Goal: Information Seeking & Learning: Compare options

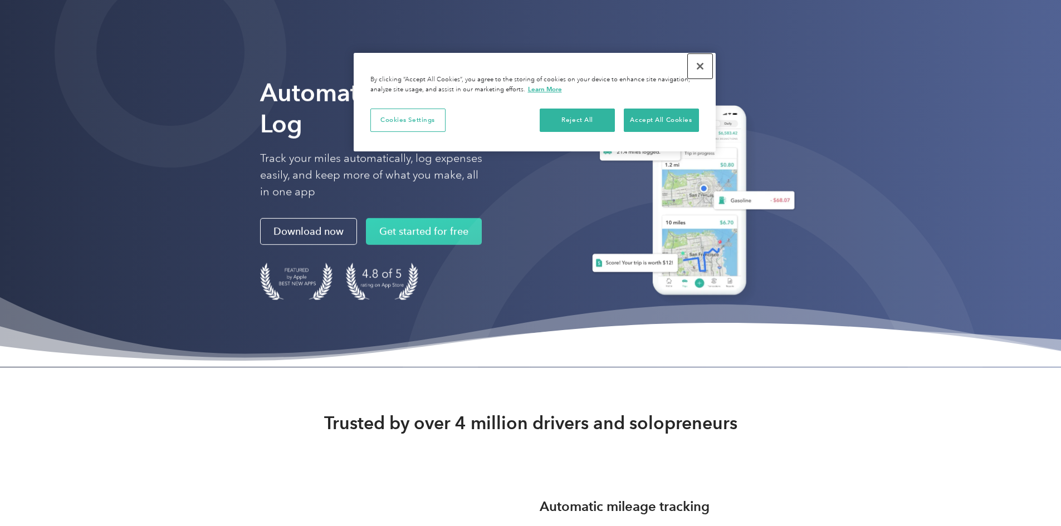
click at [700, 66] on button "Close" at bounding box center [700, 66] width 25 height 25
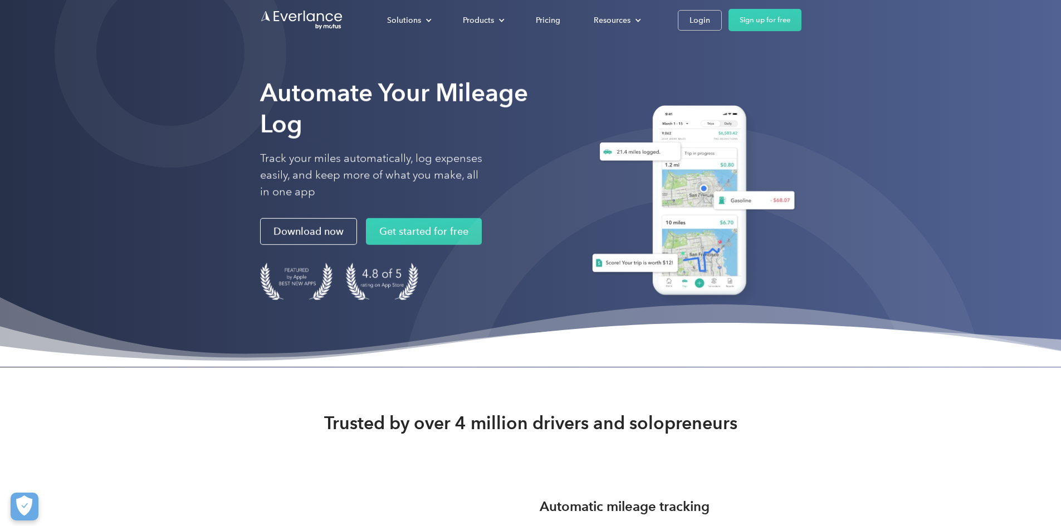
click at [560, 22] on div "Pricing" at bounding box center [548, 20] width 25 height 14
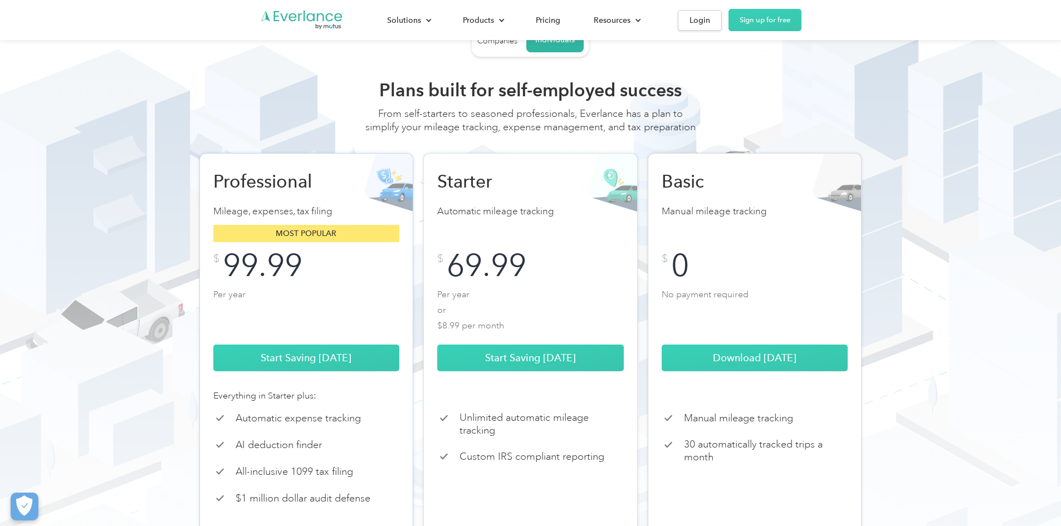
scroll to position [111, 0]
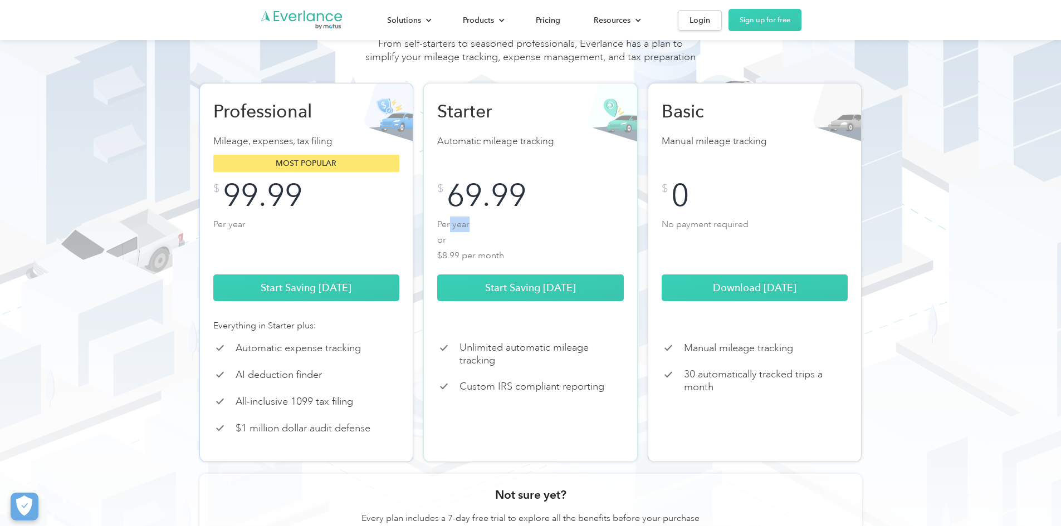
drag, startPoint x: 450, startPoint y: 236, endPoint x: 523, endPoint y: 251, distance: 74.9
click at [514, 248] on p "Per year or $8.99 per month" at bounding box center [530, 239] width 187 height 45
drag, startPoint x: 524, startPoint y: 251, endPoint x: 524, endPoint y: 257, distance: 6.7
click at [524, 251] on p "Per year or $8.99 per month" at bounding box center [530, 239] width 187 height 45
click at [514, 261] on p "Per year or $8.99 per month" at bounding box center [530, 239] width 187 height 45
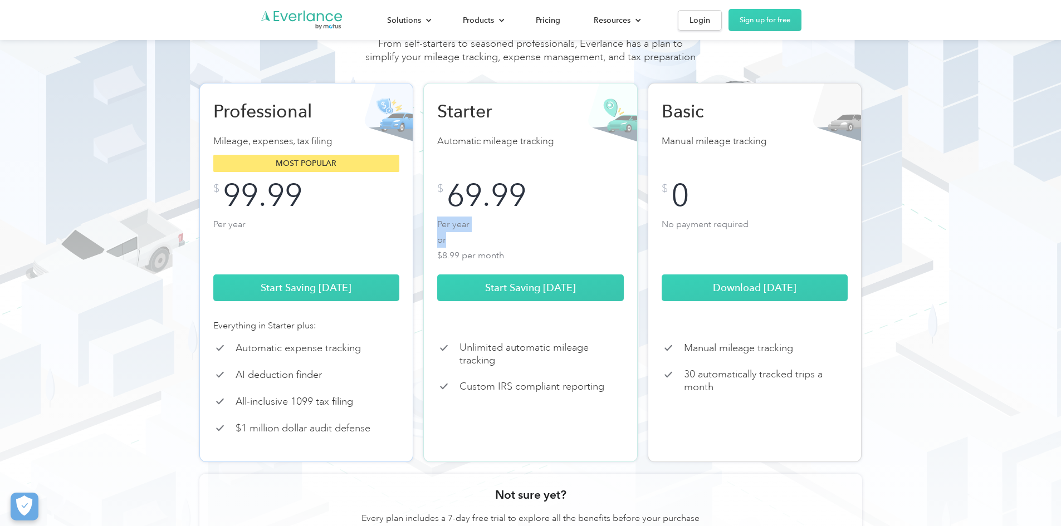
drag, startPoint x: 440, startPoint y: 240, endPoint x: 521, endPoint y: 261, distance: 83.9
click at [512, 260] on p "Per year or $8.99 per month" at bounding box center [530, 239] width 187 height 45
click at [527, 261] on p "Per year or $8.99 per month" at bounding box center [530, 239] width 187 height 45
drag, startPoint x: 505, startPoint y: 273, endPoint x: 432, endPoint y: 237, distance: 81.7
click at [429, 231] on div "Starter Automatic mileage tracking Most popular $ 69.99 Per year or $8.99 per m…" at bounding box center [530, 272] width 214 height 379
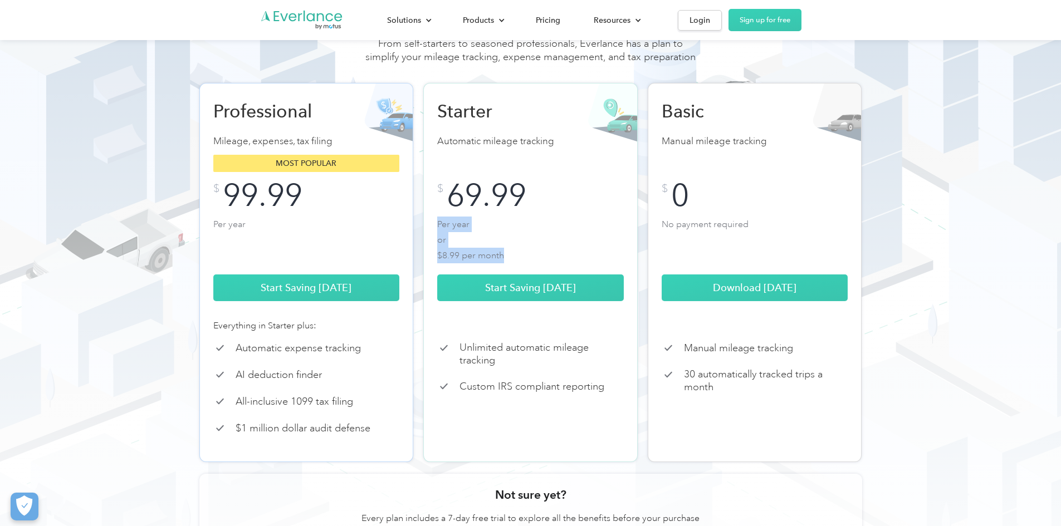
click at [447, 247] on p "Per year or $8.99 per month" at bounding box center [530, 239] width 187 height 45
drag, startPoint x: 486, startPoint y: 154, endPoint x: 558, endPoint y: 179, distance: 76.8
click at [538, 171] on div "Starter Automatic mileage tracking Most popular $ 69.99 Per year or $8.99 per m…" at bounding box center [530, 200] width 187 height 201
click at [578, 186] on div "Starter Automatic mileage tracking Most popular $ 69.99 Per year or $8.99 per m…" at bounding box center [530, 200] width 187 height 201
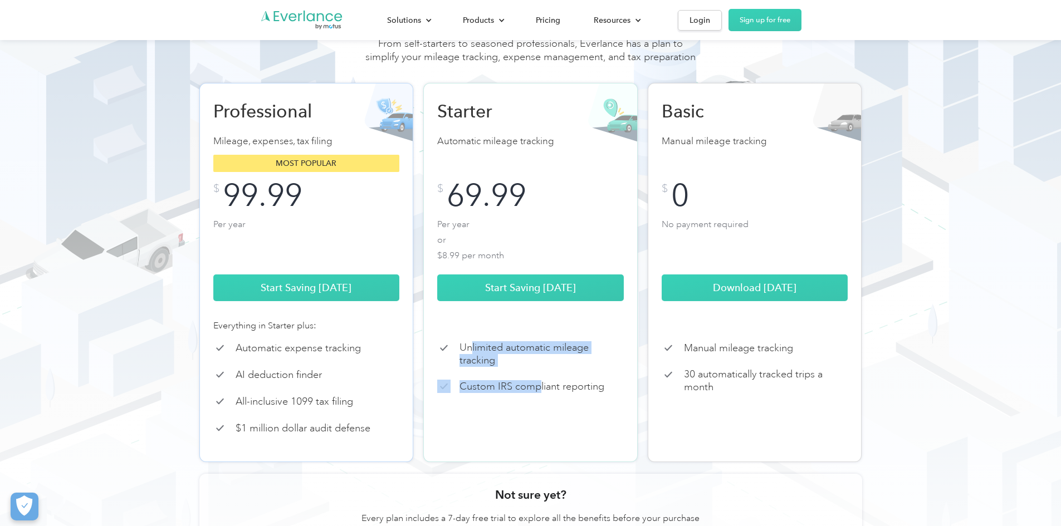
drag, startPoint x: 472, startPoint y: 364, endPoint x: 560, endPoint y: 383, distance: 90.0
click at [553, 384] on div "Starter Automatic mileage tracking Most popular $ 69.99 Per year or $8.99 per m…" at bounding box center [530, 272] width 214 height 379
click at [560, 383] on div "Starter Automatic mileage tracking Most popular $ 69.99 Per year or $8.99 per m…" at bounding box center [530, 272] width 214 height 379
drag, startPoint x: 475, startPoint y: 359, endPoint x: 552, endPoint y: 380, distance: 79.4
click at [536, 367] on p "Unlimited automatic mileage tracking" at bounding box center [542, 353] width 164 height 25
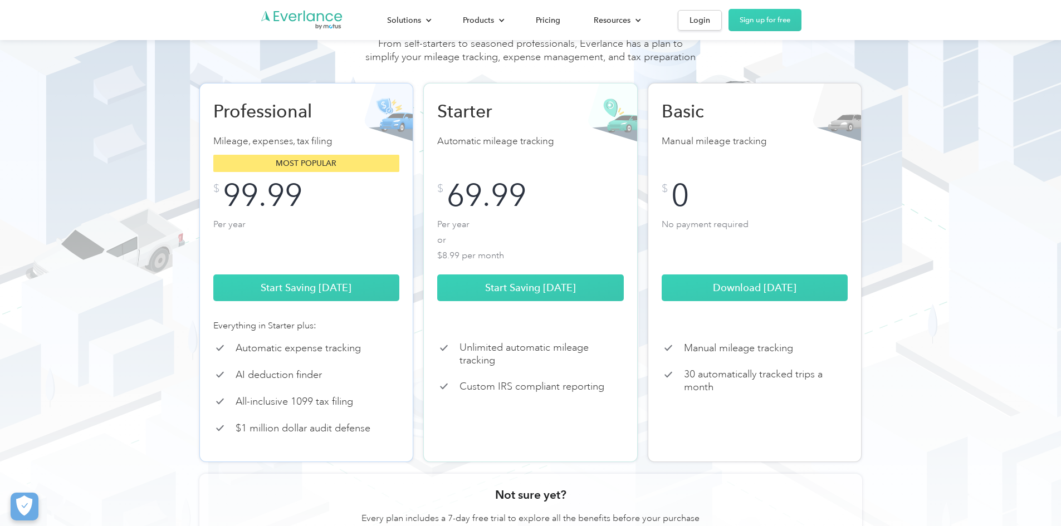
click at [558, 383] on div "Starter Automatic mileage tracking Most popular $ 69.99 Per year or $8.99 per m…" at bounding box center [530, 272] width 214 height 379
drag, startPoint x: 456, startPoint y: 403, endPoint x: 602, endPoint y: 420, distance: 146.4
click at [574, 415] on div "Starter Automatic mileage tracking Most popular $ 69.99 Per year or $8.99 per m…" at bounding box center [530, 272] width 214 height 379
click at [602, 420] on div "Starter Automatic mileage tracking Most popular $ 69.99 Per year or $8.99 per m…" at bounding box center [530, 272] width 214 height 379
drag, startPoint x: 585, startPoint y: 423, endPoint x: 510, endPoint y: 386, distance: 84.2
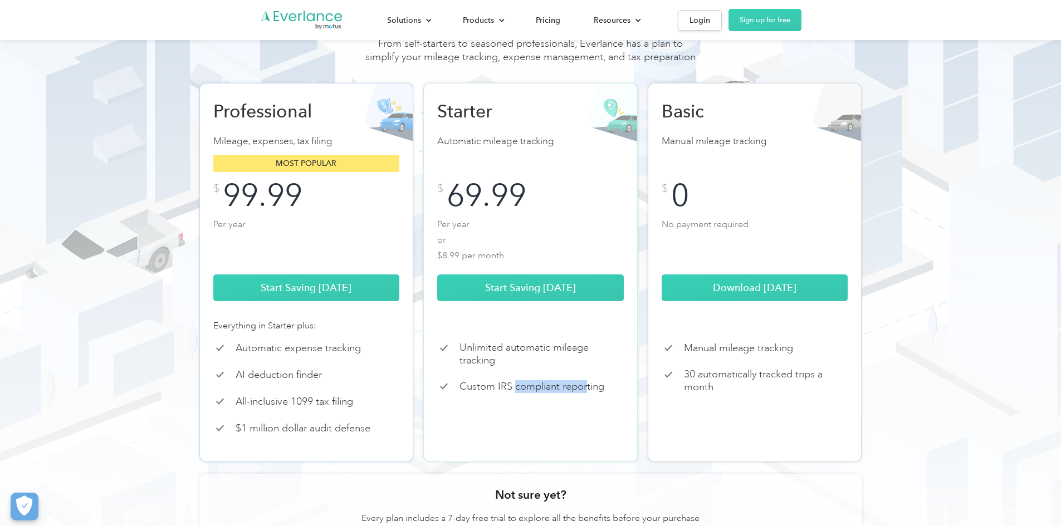
click at [514, 383] on div "Starter Automatic mileage tracking Most popular $ 69.99 Per year or $8.99 per m…" at bounding box center [530, 272] width 214 height 379
click at [507, 393] on p "Custom IRS compliant reporting" at bounding box center [532, 386] width 145 height 13
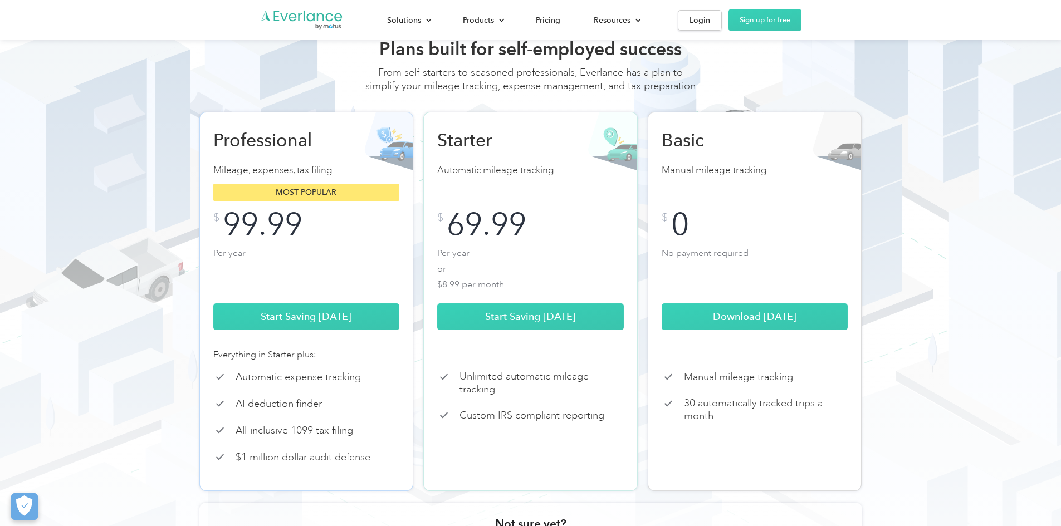
scroll to position [0, 0]
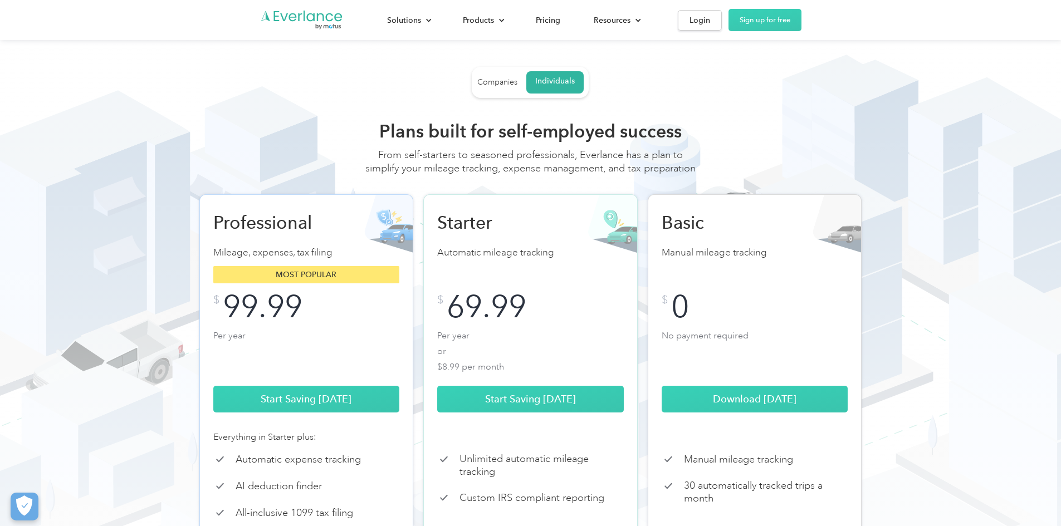
click at [513, 319] on div "69.99" at bounding box center [487, 307] width 80 height 25
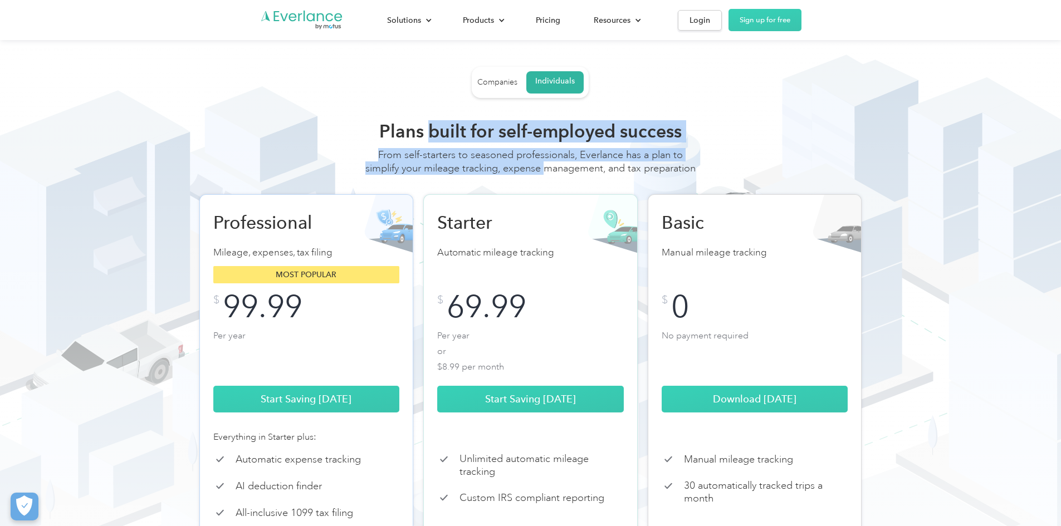
drag, startPoint x: 430, startPoint y: 130, endPoint x: 574, endPoint y: 170, distance: 149.9
click at [571, 168] on div "Plans built for self-employed success From self-starters to seasoned profession…" at bounding box center [531, 153] width 334 height 66
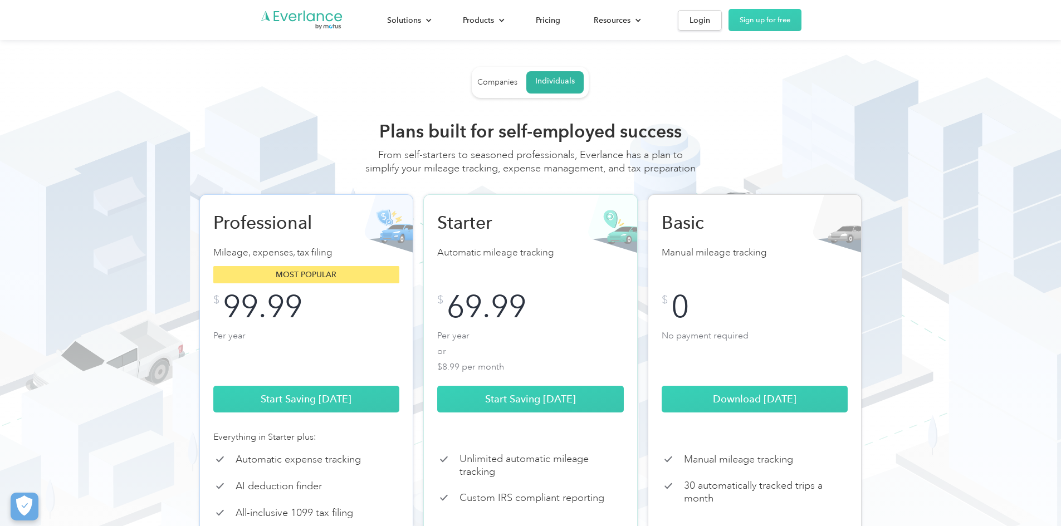
click at [580, 178] on div "From self-starters to seasoned professionals, Everlance has a plan to simplify …" at bounding box center [531, 167] width 334 height 38
click at [499, 81] on div "Companies" at bounding box center [497, 82] width 40 height 10
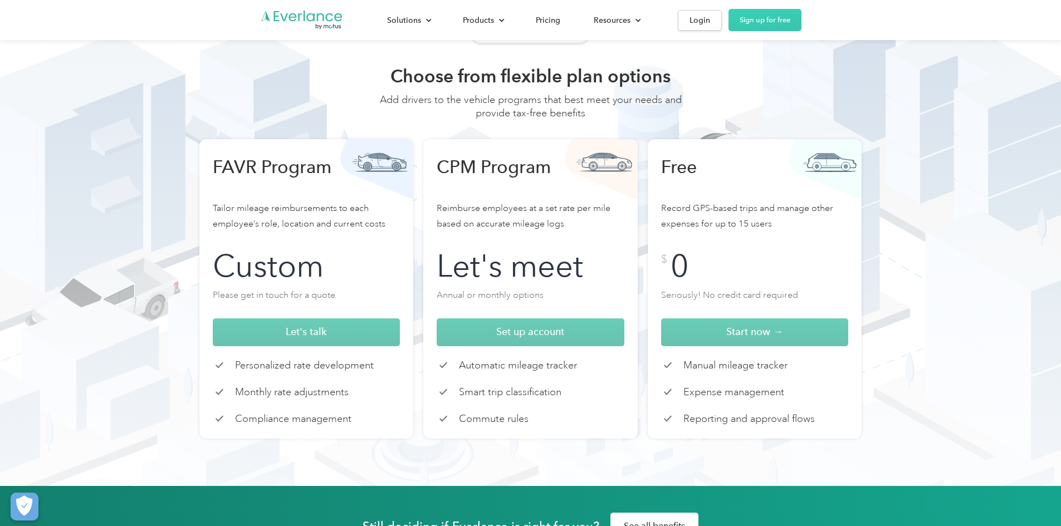
scroll to position [56, 0]
drag, startPoint x: 706, startPoint y: 372, endPoint x: 801, endPoint y: 396, distance: 97.7
click at [786, 393] on div "Free Record GPS-based trips and manage other expenses for up to 15 users $ 0 Se…" at bounding box center [755, 289] width 214 height 300
click at [802, 396] on div "Expense management" at bounding box center [755, 391] width 188 height 13
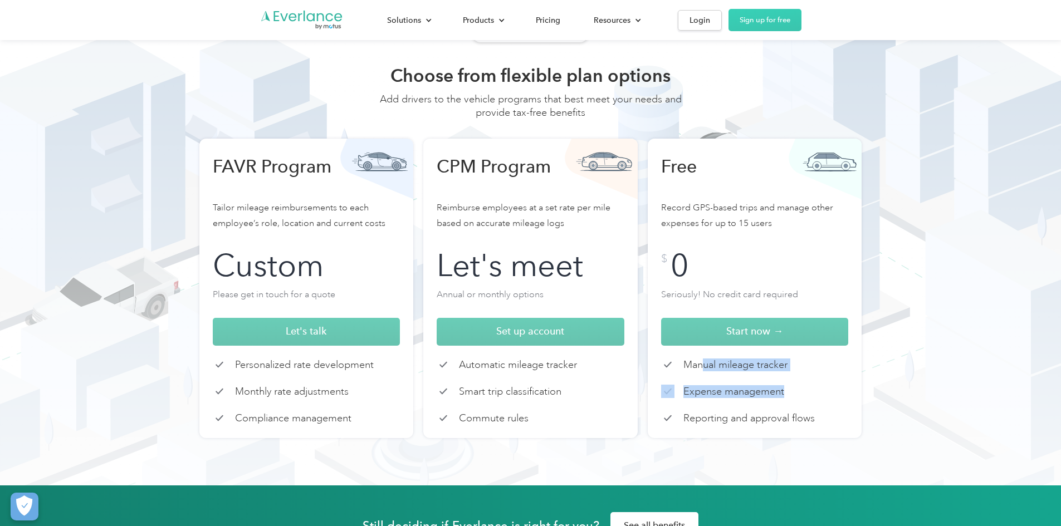
drag, startPoint x: 704, startPoint y: 364, endPoint x: 822, endPoint y: 404, distance: 124.7
click at [811, 397] on div "Free Record GPS-based trips and manage other expenses for up to 15 users $ 0 Se…" at bounding box center [755, 289] width 214 height 300
click at [826, 406] on div "Free Record GPS-based trips and manage other expenses for up to 15 users $ 0 Se…" at bounding box center [755, 289] width 214 height 300
drag, startPoint x: 798, startPoint y: 419, endPoint x: 763, endPoint y: 387, distance: 47.3
click at [764, 387] on div "Free Record GPS-based trips and manage other expenses for up to 15 users $ 0 Se…" at bounding box center [755, 289] width 214 height 300
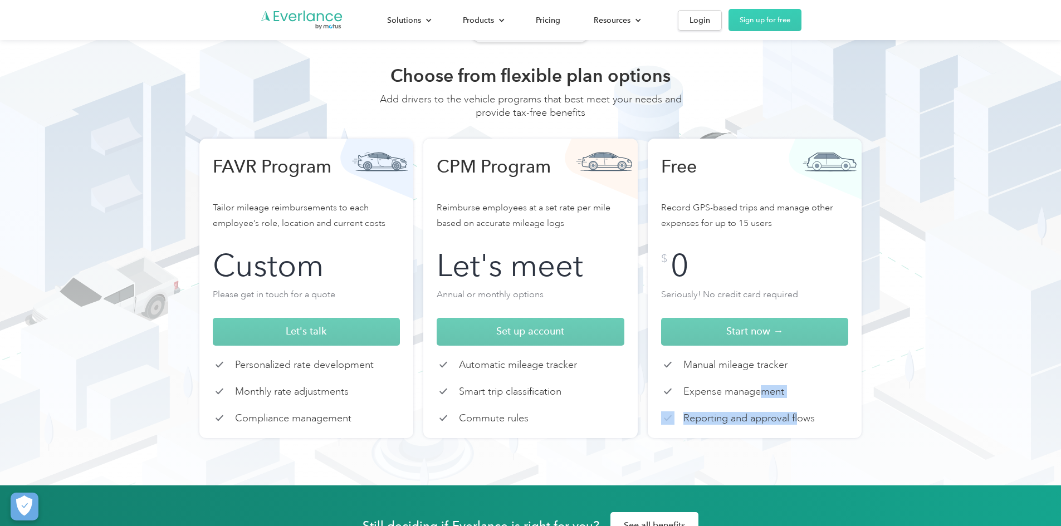
click at [767, 403] on div "Free Record GPS-based trips and manage other expenses for up to 15 users $ 0 Se…" at bounding box center [755, 289] width 214 height 300
drag, startPoint x: 773, startPoint y: 414, endPoint x: 741, endPoint y: 356, distance: 66.6
click at [741, 356] on div "Free Record GPS-based trips and manage other expenses for up to 15 users $ 0 Se…" at bounding box center [755, 289] width 214 height 300
click at [750, 384] on div "Free Record GPS-based trips and manage other expenses for up to 15 users $ 0 Se…" at bounding box center [755, 289] width 214 height 300
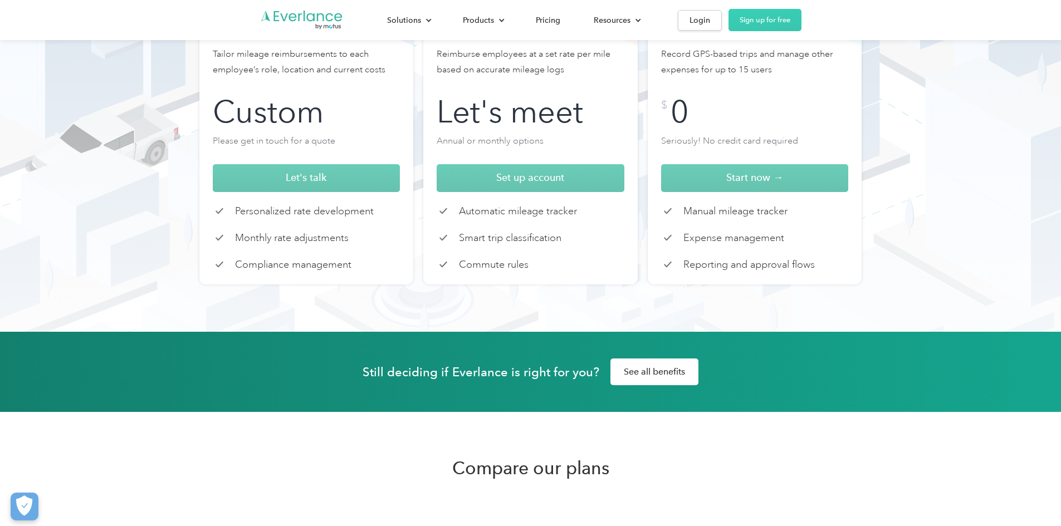
scroll to position [0, 0]
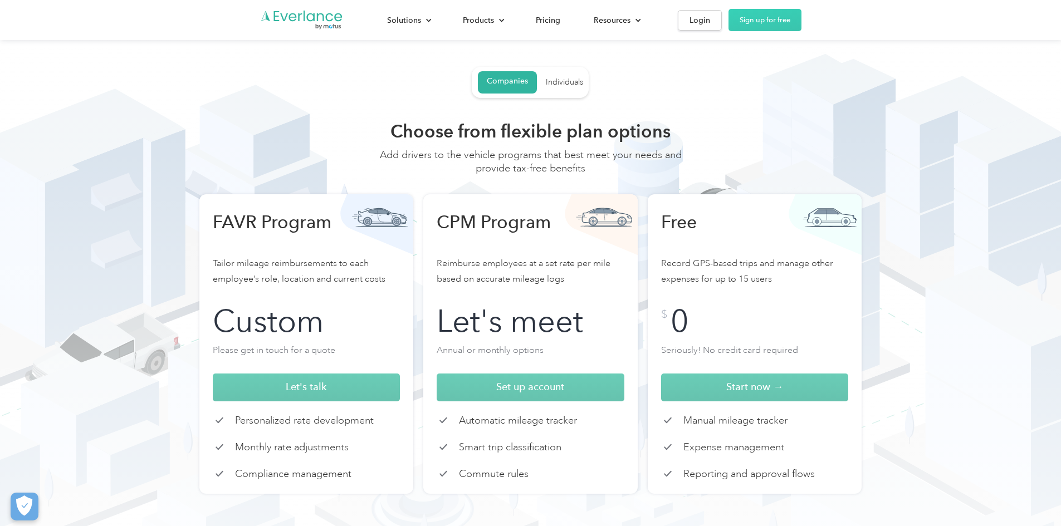
click at [561, 83] on div "Individuals" at bounding box center [564, 82] width 37 height 10
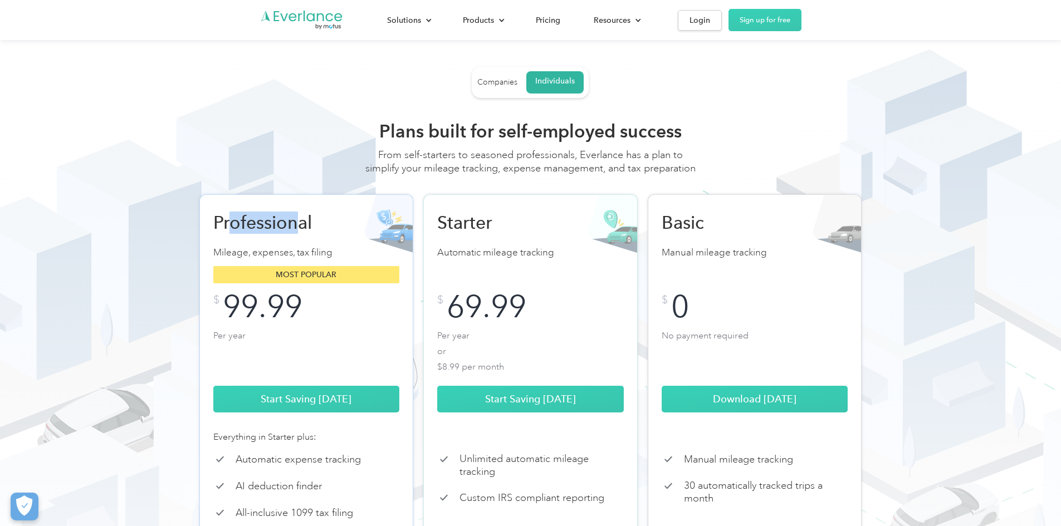
drag, startPoint x: 234, startPoint y: 230, endPoint x: 311, endPoint y: 232, distance: 76.9
click at [310, 232] on h2 "Professional" at bounding box center [271, 223] width 117 height 22
click at [311, 232] on h2 "Professional" at bounding box center [271, 223] width 117 height 22
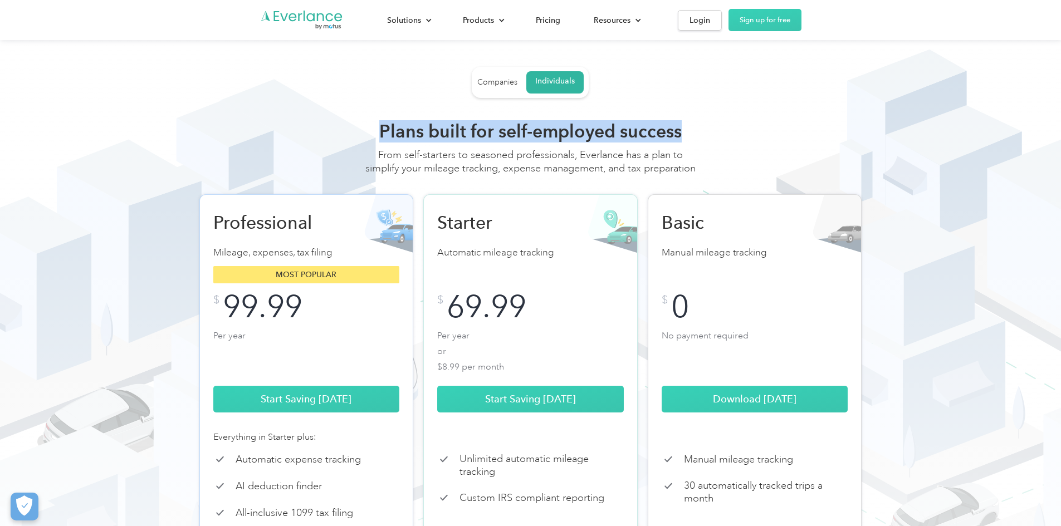
drag, startPoint x: 382, startPoint y: 133, endPoint x: 721, endPoint y: 133, distance: 339.3
click at [720, 133] on div "Plans built for self-employed success From self-starters to seasoned profession…" at bounding box center [530, 389] width 713 height 539
click at [726, 134] on div "Plans built for self-employed success From self-starters to seasoned profession…" at bounding box center [530, 389] width 713 height 539
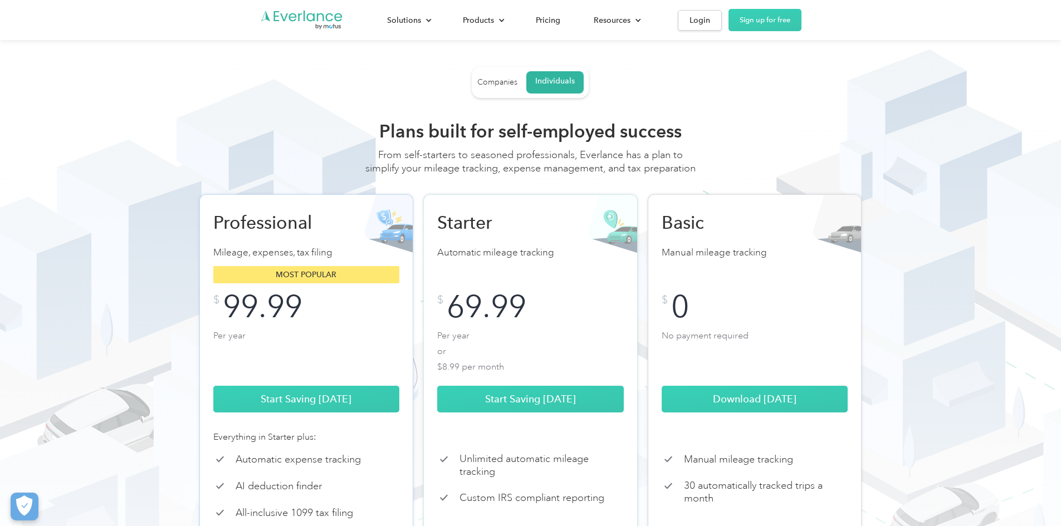
click at [452, 179] on div "From self-starters to seasoned professionals, Everlance has a plan to simplify …" at bounding box center [531, 167] width 334 height 38
drag, startPoint x: 434, startPoint y: 155, endPoint x: 671, endPoint y: 169, distance: 237.7
click at [660, 162] on div "From self-starters to seasoned professionals, Everlance has a plan to simplify …" at bounding box center [531, 167] width 334 height 38
click at [671, 169] on div "From self-starters to seasoned professionals, Everlance has a plan to simplify …" at bounding box center [531, 167] width 334 height 38
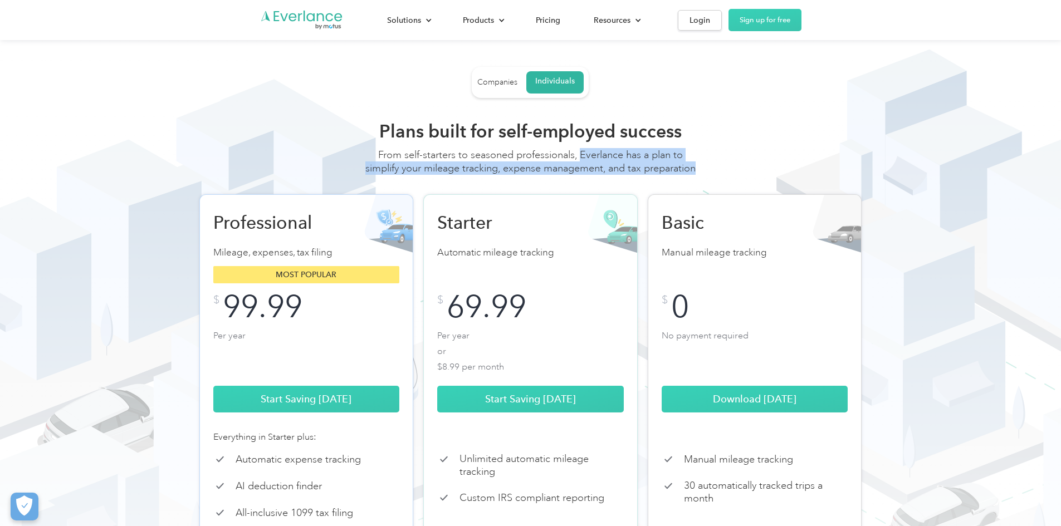
drag, startPoint x: 582, startPoint y: 154, endPoint x: 754, endPoint y: 182, distance: 173.8
click at [744, 179] on div "Plans built for self-employed success From self-starters to seasoned profession…" at bounding box center [530, 389] width 713 height 539
click at [759, 182] on div "Plans built for self-employed success From self-starters to seasoned profession…" at bounding box center [530, 389] width 713 height 539
drag, startPoint x: 696, startPoint y: 186, endPoint x: 666, endPoint y: 150, distance: 47.4
click at [665, 153] on div "Plans built for self-employed success From self-starters to seasoned profession…" at bounding box center [530, 389] width 713 height 539
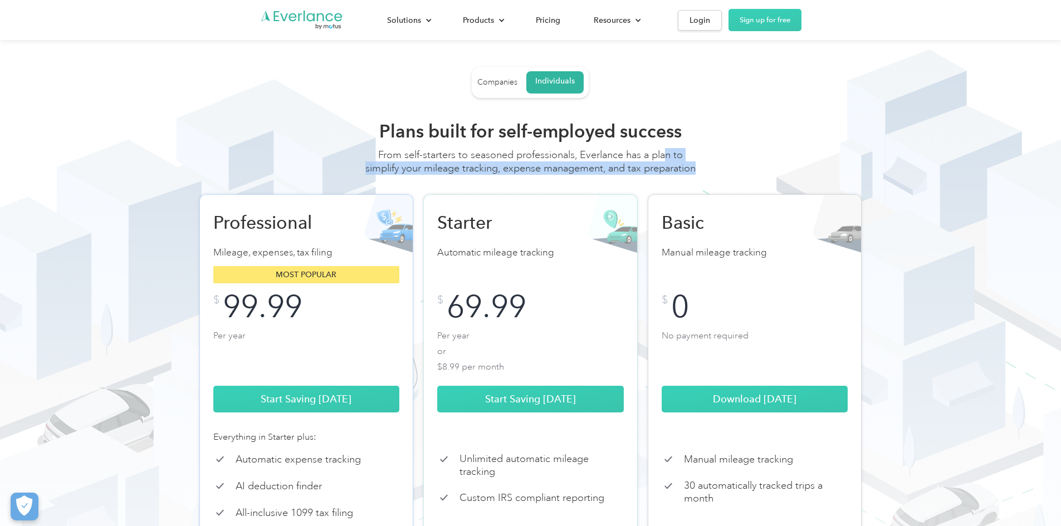
click at [751, 157] on div "Plans built for self-employed success From self-starters to seasoned profession…" at bounding box center [530, 389] width 713 height 539
